Goal: Task Accomplishment & Management: Complete application form

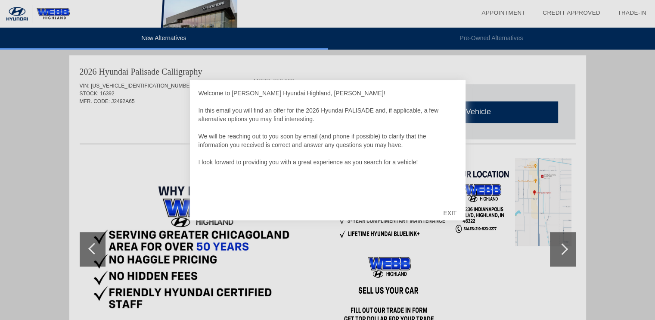
scroll to position [751, 0]
click at [446, 212] on div "EXIT" at bounding box center [449, 213] width 31 height 26
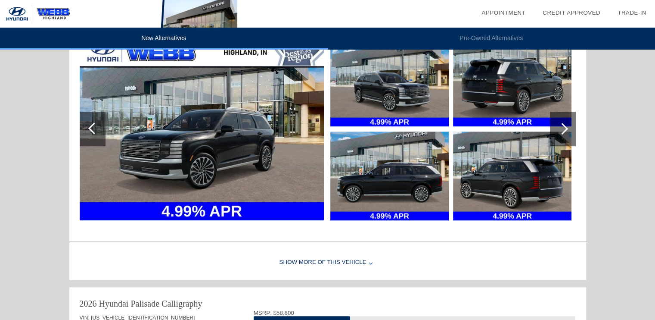
scroll to position [504, 0]
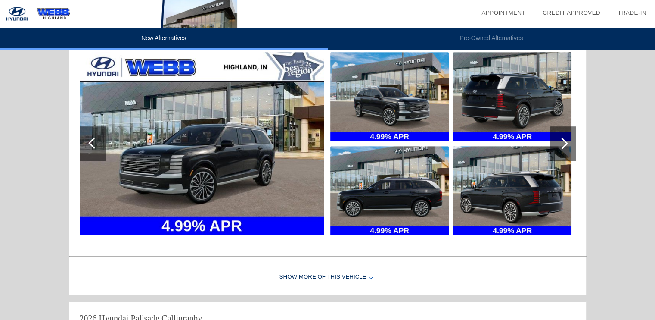
click at [571, 141] on div at bounding box center [563, 143] width 26 height 34
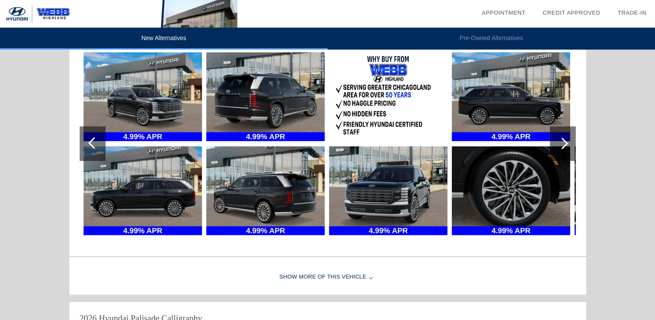
click at [571, 141] on div at bounding box center [563, 143] width 26 height 34
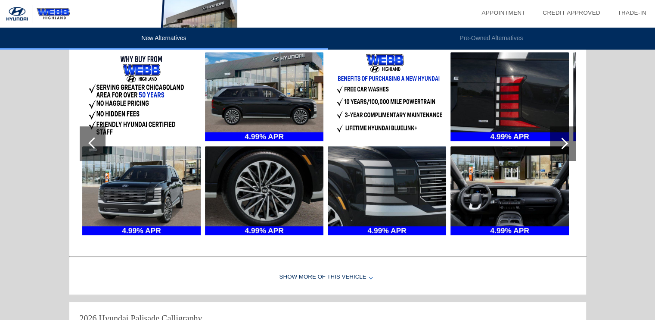
click at [571, 141] on div at bounding box center [563, 143] width 26 height 34
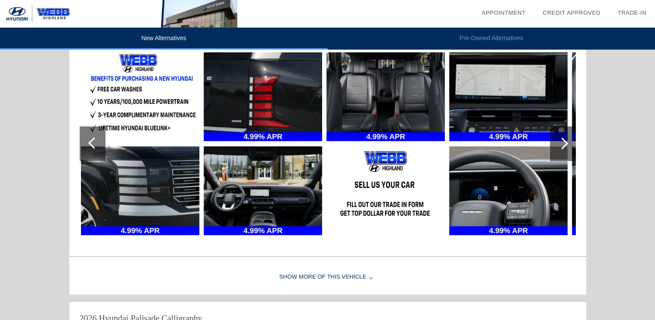
click at [571, 141] on div at bounding box center [563, 143] width 26 height 34
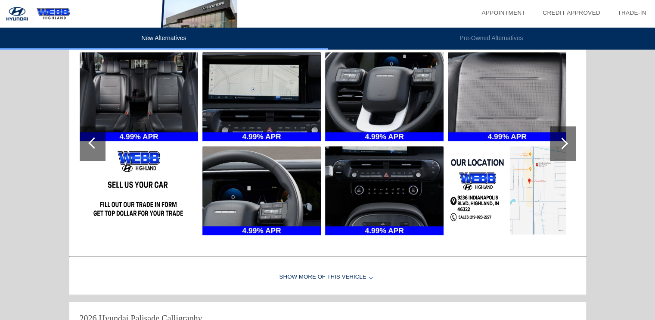
click at [571, 141] on div at bounding box center [563, 143] width 26 height 34
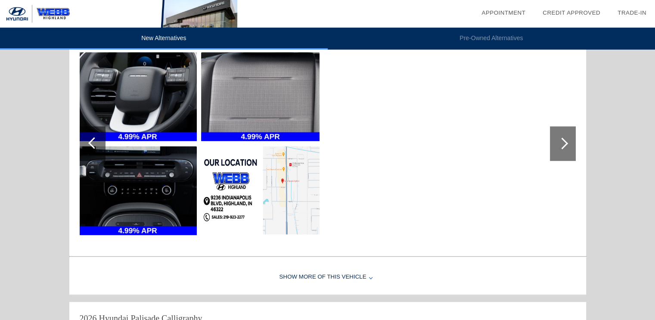
click at [86, 143] on div at bounding box center [93, 143] width 26 height 34
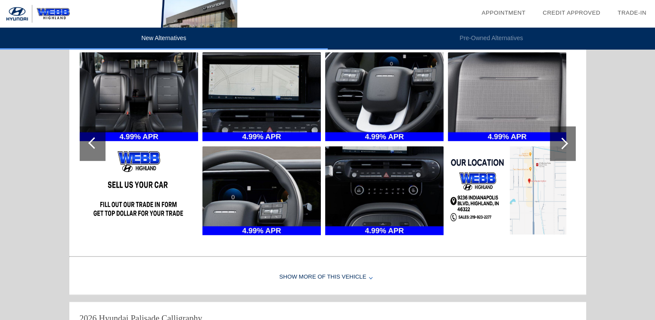
click at [86, 143] on div at bounding box center [93, 143] width 26 height 34
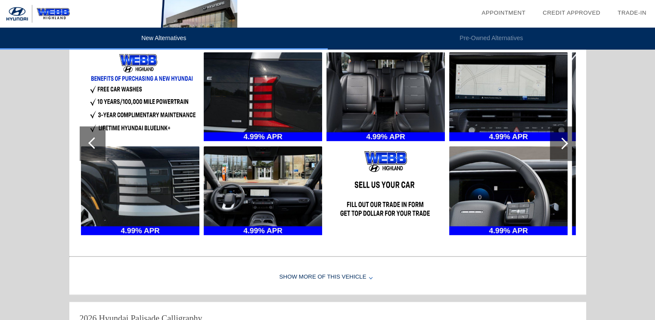
click at [86, 143] on div at bounding box center [93, 143] width 26 height 34
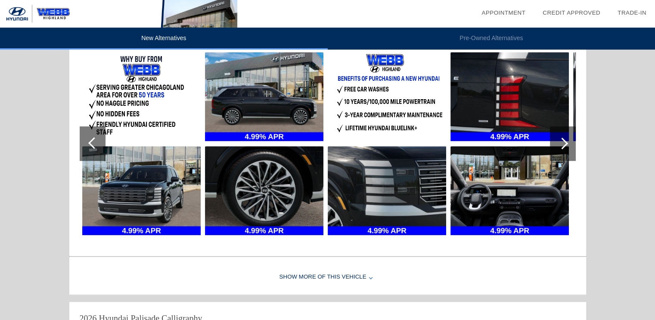
click at [93, 138] on div at bounding box center [94, 143] width 12 height 12
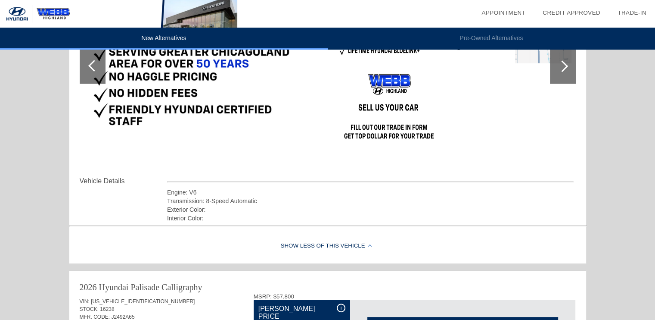
scroll to position [0, 0]
